Goal: Transaction & Acquisition: Purchase product/service

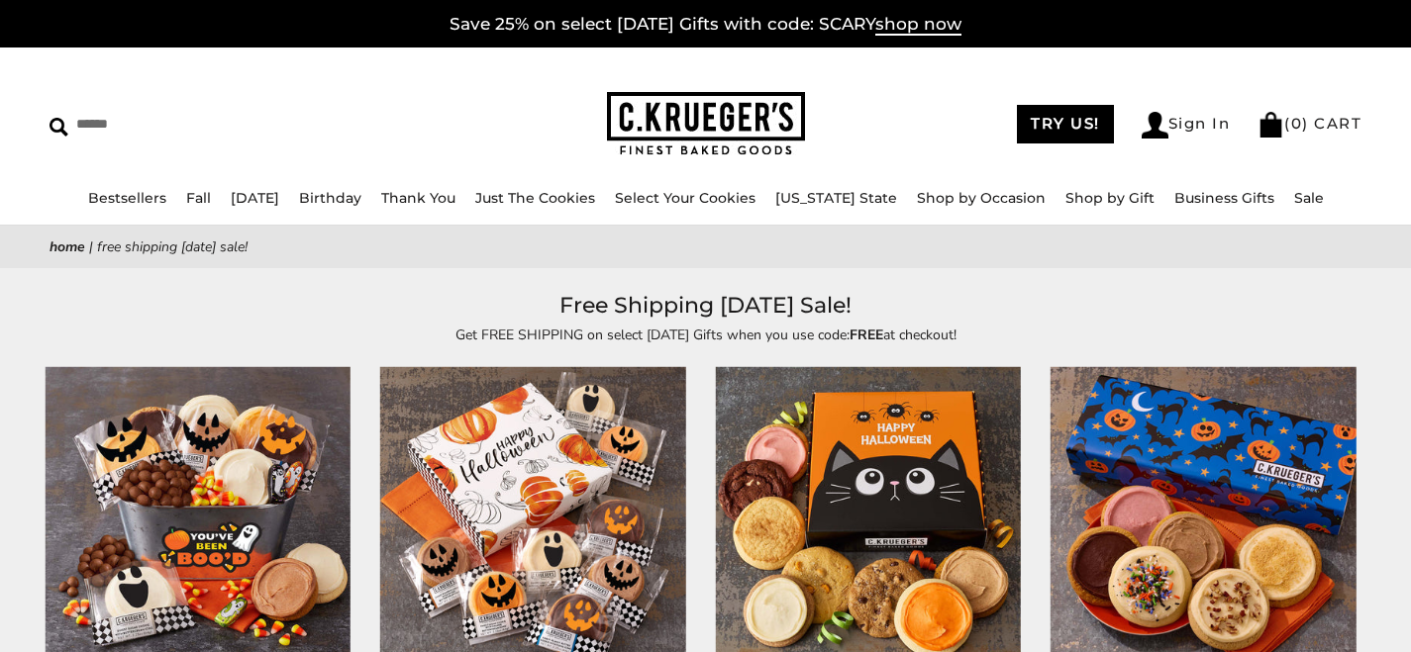
click at [668, 109] on img at bounding box center [706, 124] width 198 height 64
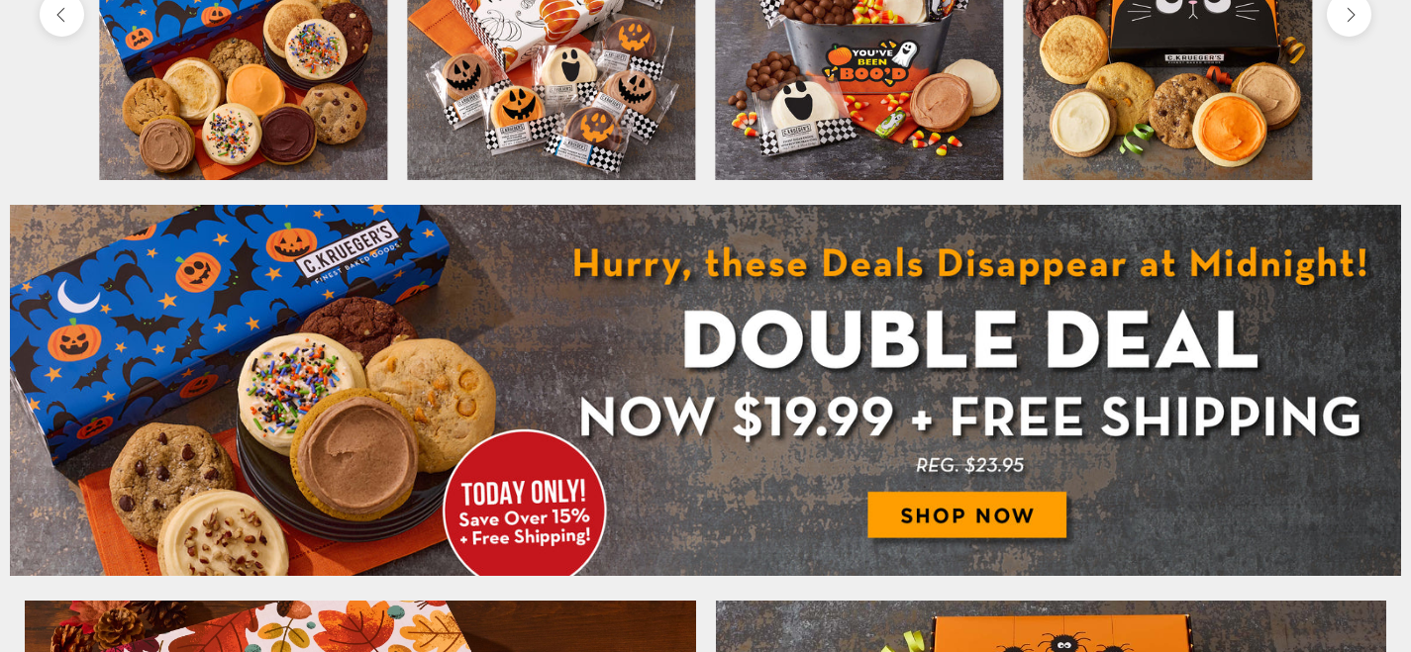
scroll to position [899, 0]
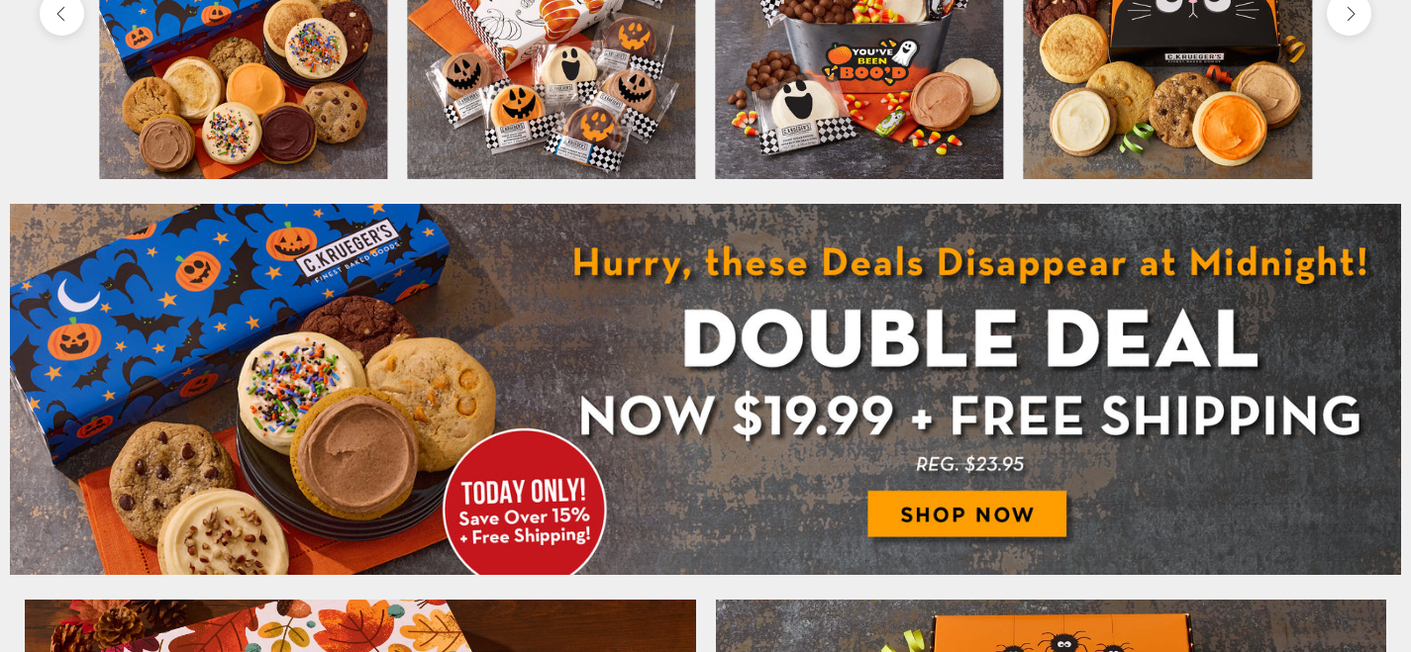
click at [813, 361] on img at bounding box center [705, 389] width 1391 height 371
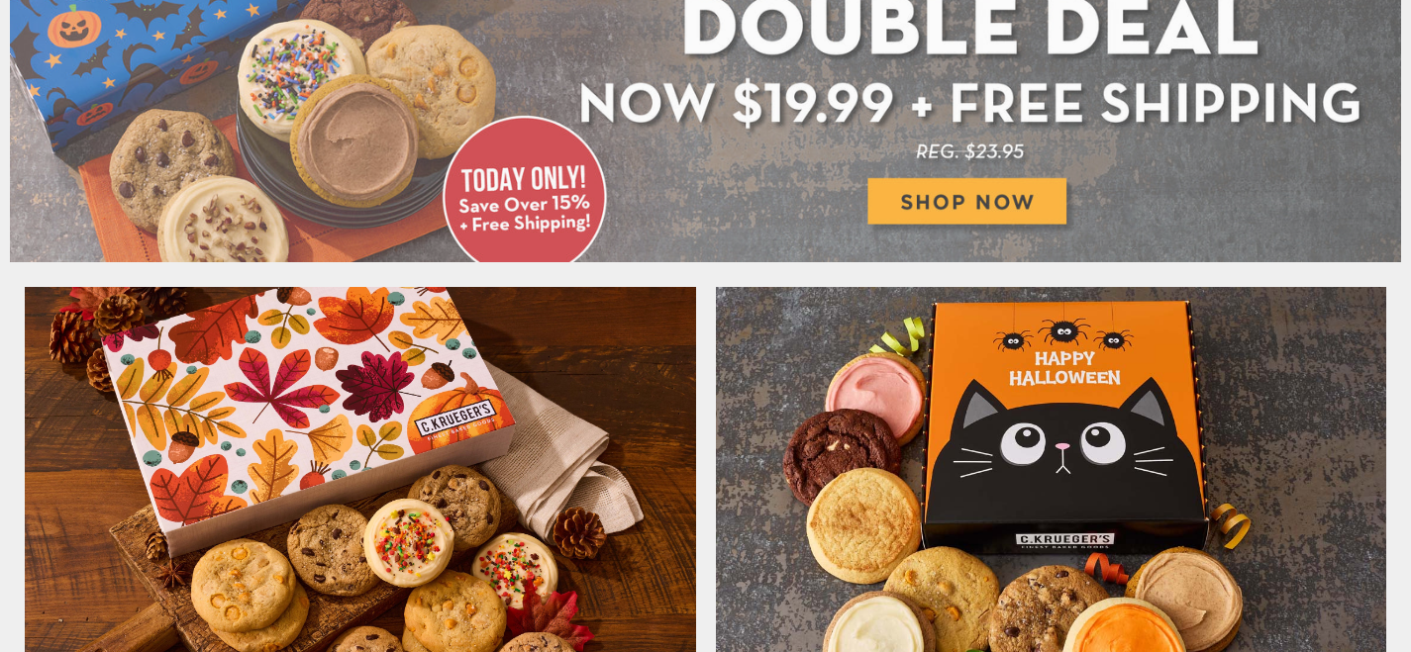
scroll to position [899, 0]
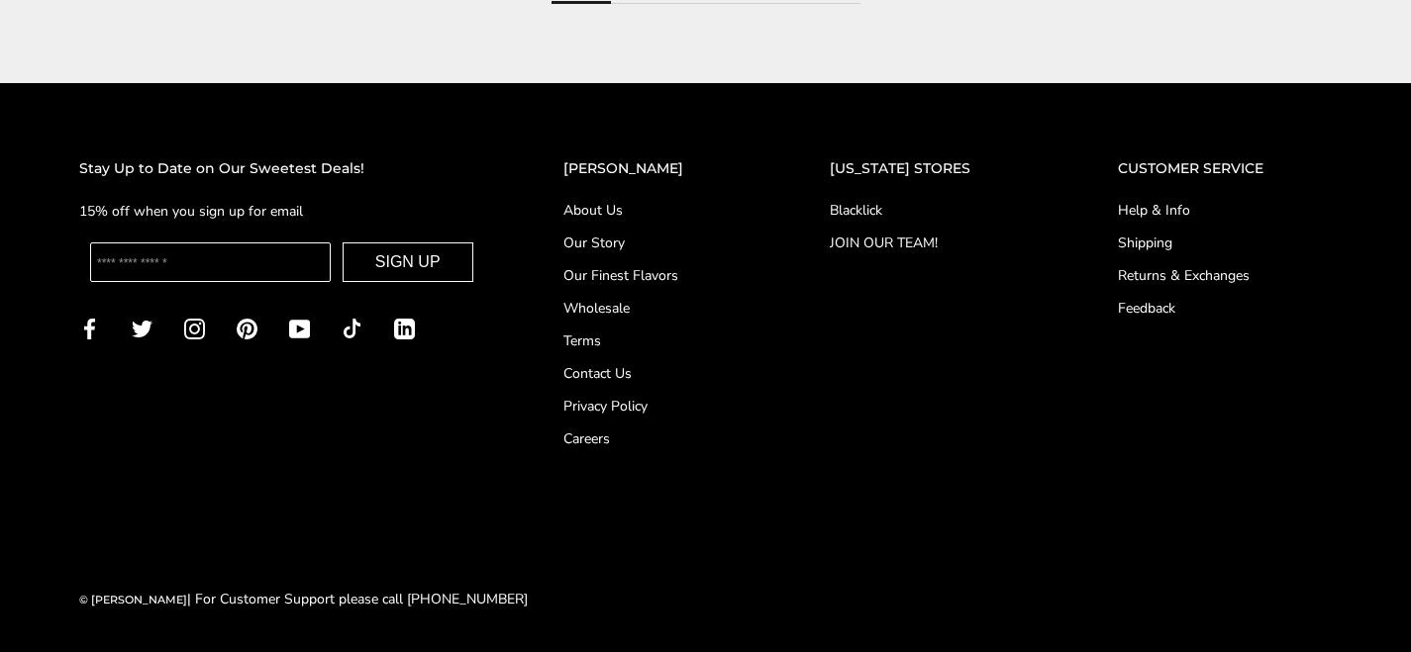
scroll to position [2615, 0]
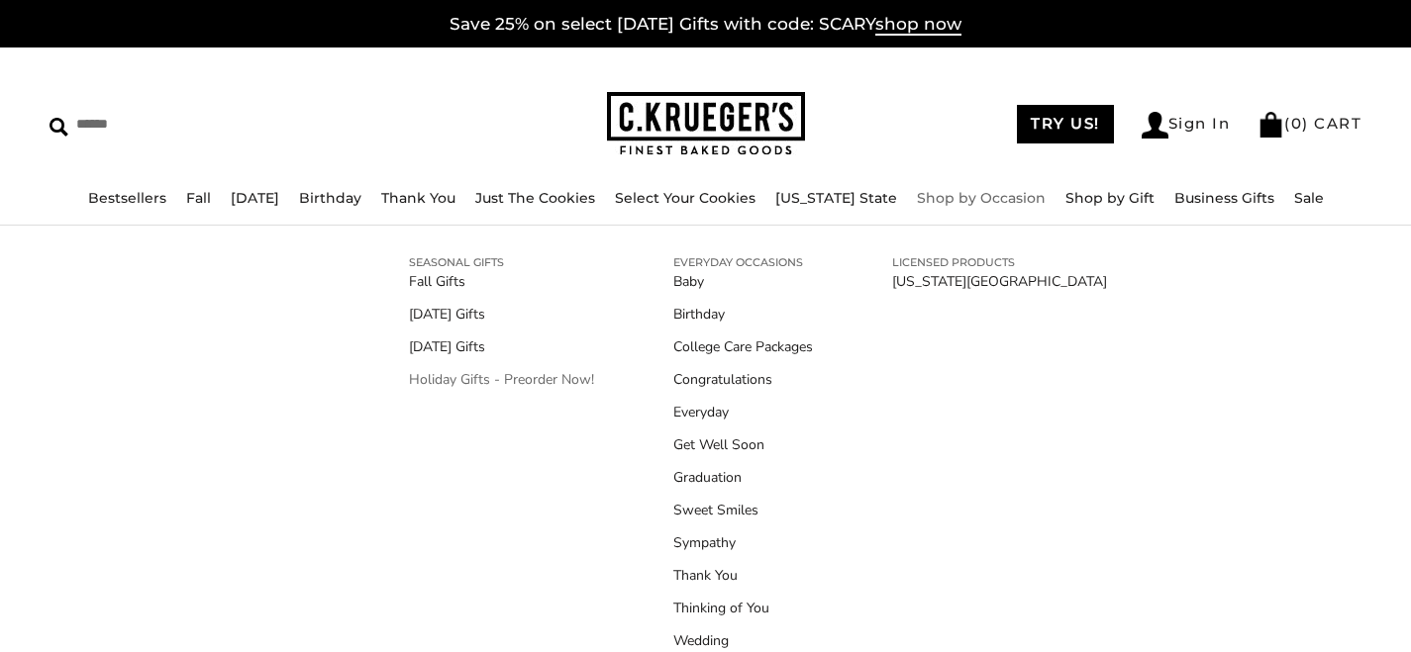
click at [486, 378] on link "Holiday Gifts - Preorder Now!" at bounding box center [501, 379] width 185 height 21
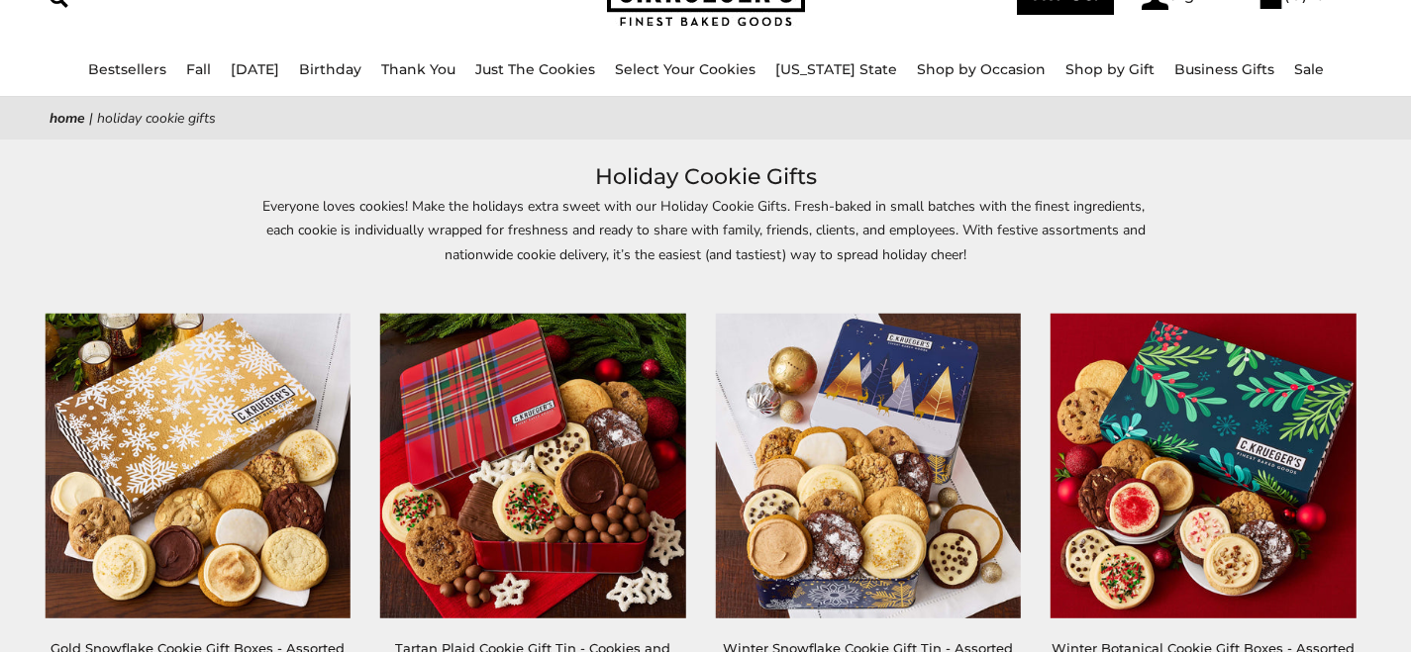
scroll to position [129, 0]
